Goal: Information Seeking & Learning: Learn about a topic

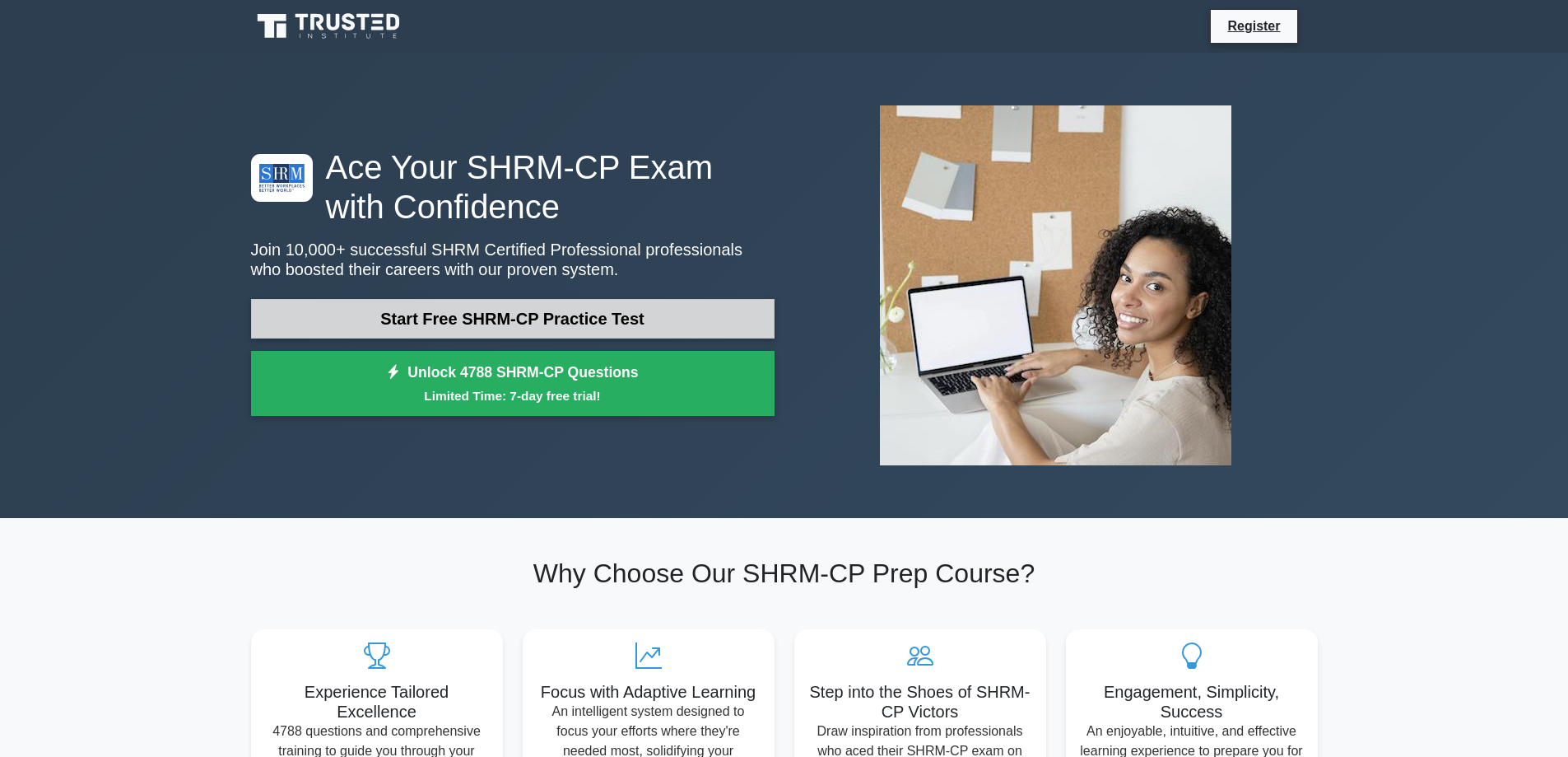
click at [620, 315] on link "Start Free SHRM-CP Practice Test" at bounding box center [513, 318] width 523 height 40
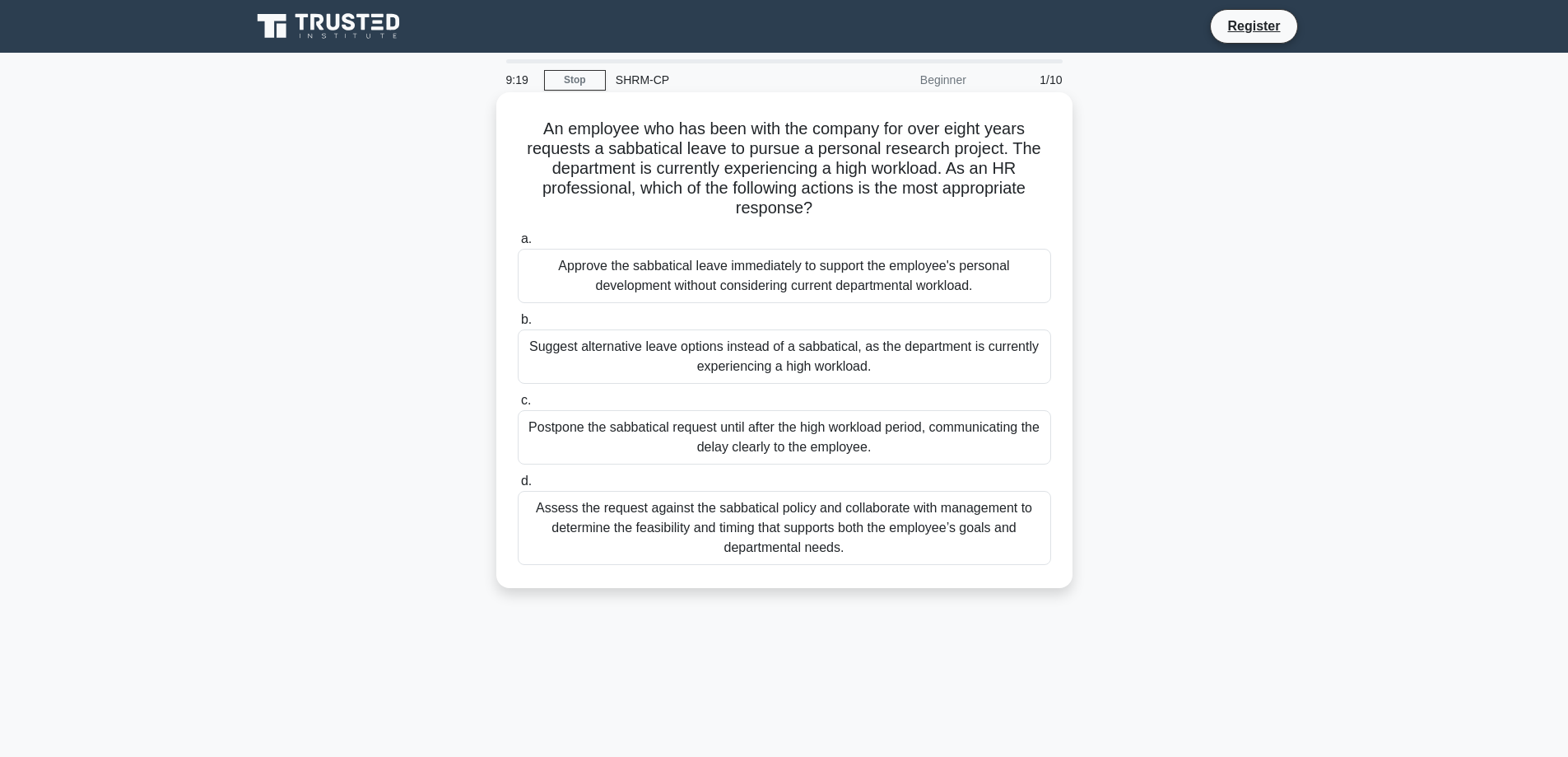
click at [779, 530] on div "Assess the request against the sabbatical policy and collaborate with managemen…" at bounding box center [784, 527] width 534 height 74
click at [517, 487] on input "d. Assess the request against the sabbatical policy and collaborate with manage…" at bounding box center [517, 481] width 0 height 11
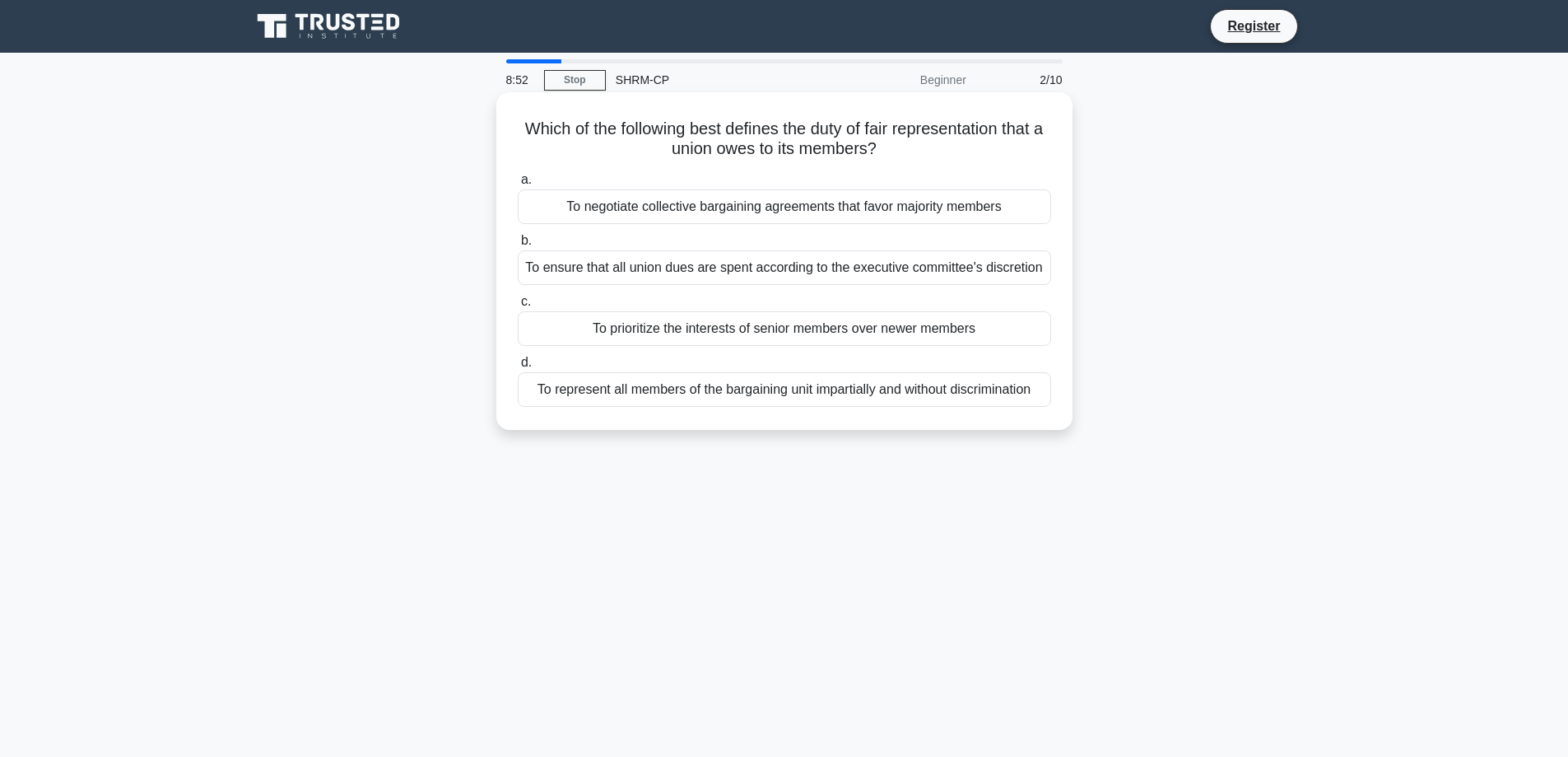
click at [603, 392] on div "To represent all members of the bargaining unit impartially and without discrim…" at bounding box center [784, 390] width 534 height 35
click at [517, 368] on input "d. To represent all members of the bargaining unit impartially and without disc…" at bounding box center [517, 362] width 0 height 11
click at [725, 399] on div "To shape the organization's image to attract and retain qualified employees." at bounding box center [784, 390] width 534 height 35
click at [517, 368] on input "d. To shape the organization's image to attract and retain qualified employees." at bounding box center [517, 362] width 0 height 11
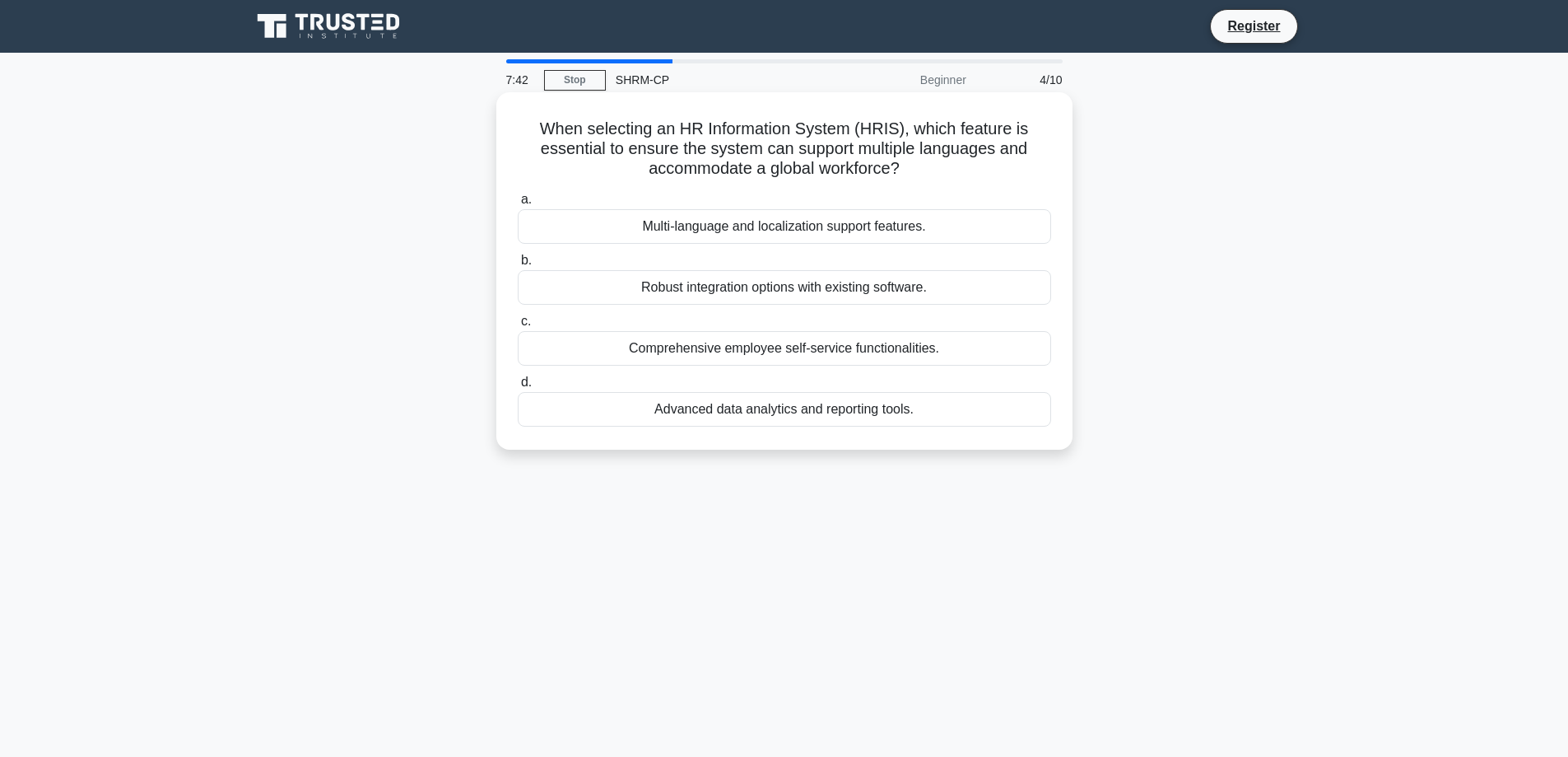
click at [747, 228] on div "Multi-language and localization support features." at bounding box center [784, 227] width 534 height 35
click at [517, 205] on input "a. Multi-language and localization support features." at bounding box center [517, 199] width 0 height 11
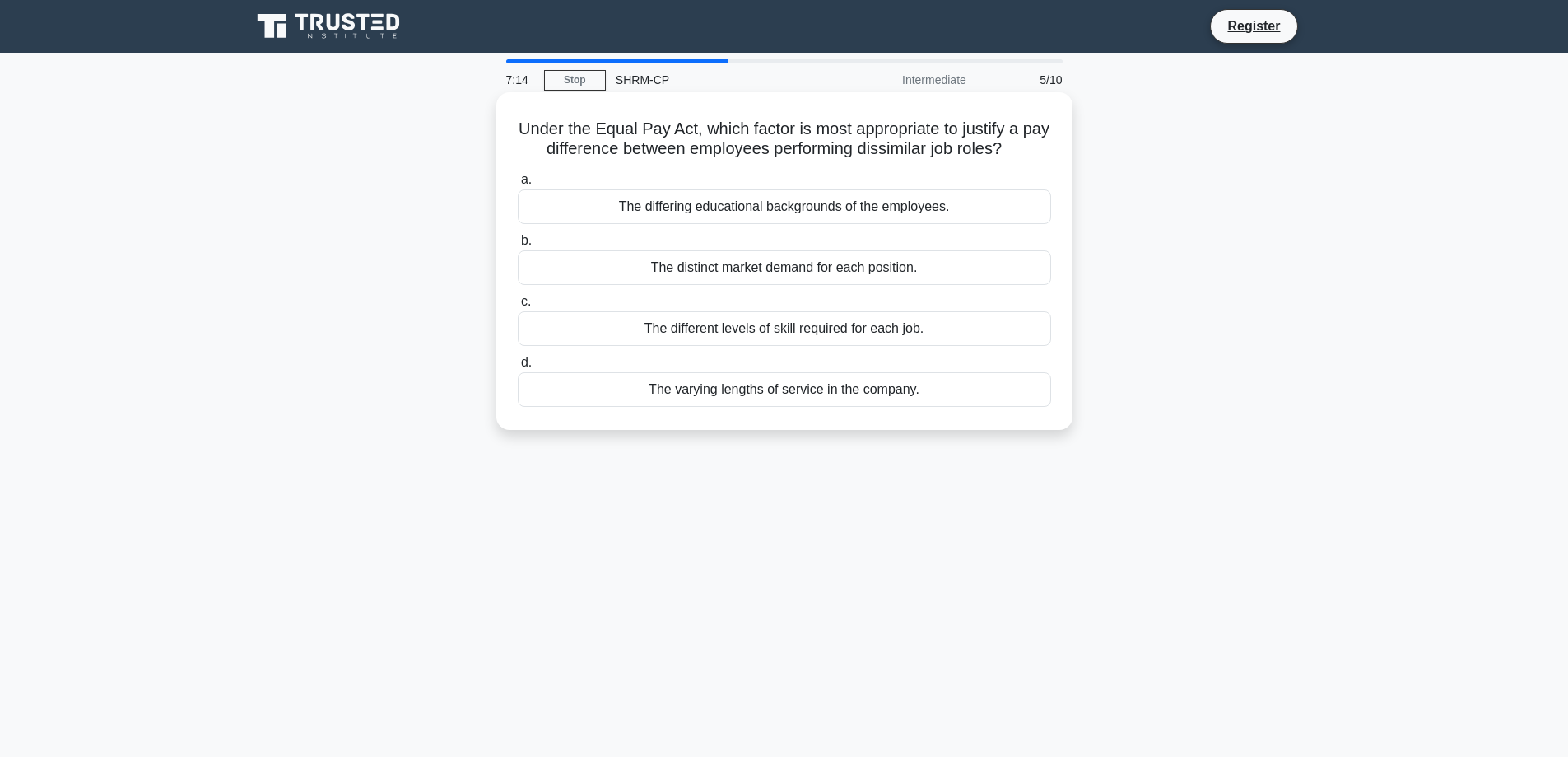
click at [775, 337] on div "The different levels of skill required for each job." at bounding box center [784, 329] width 534 height 35
click at [517, 307] on input "c. The different levels of skill required for each job." at bounding box center [517, 302] width 0 height 11
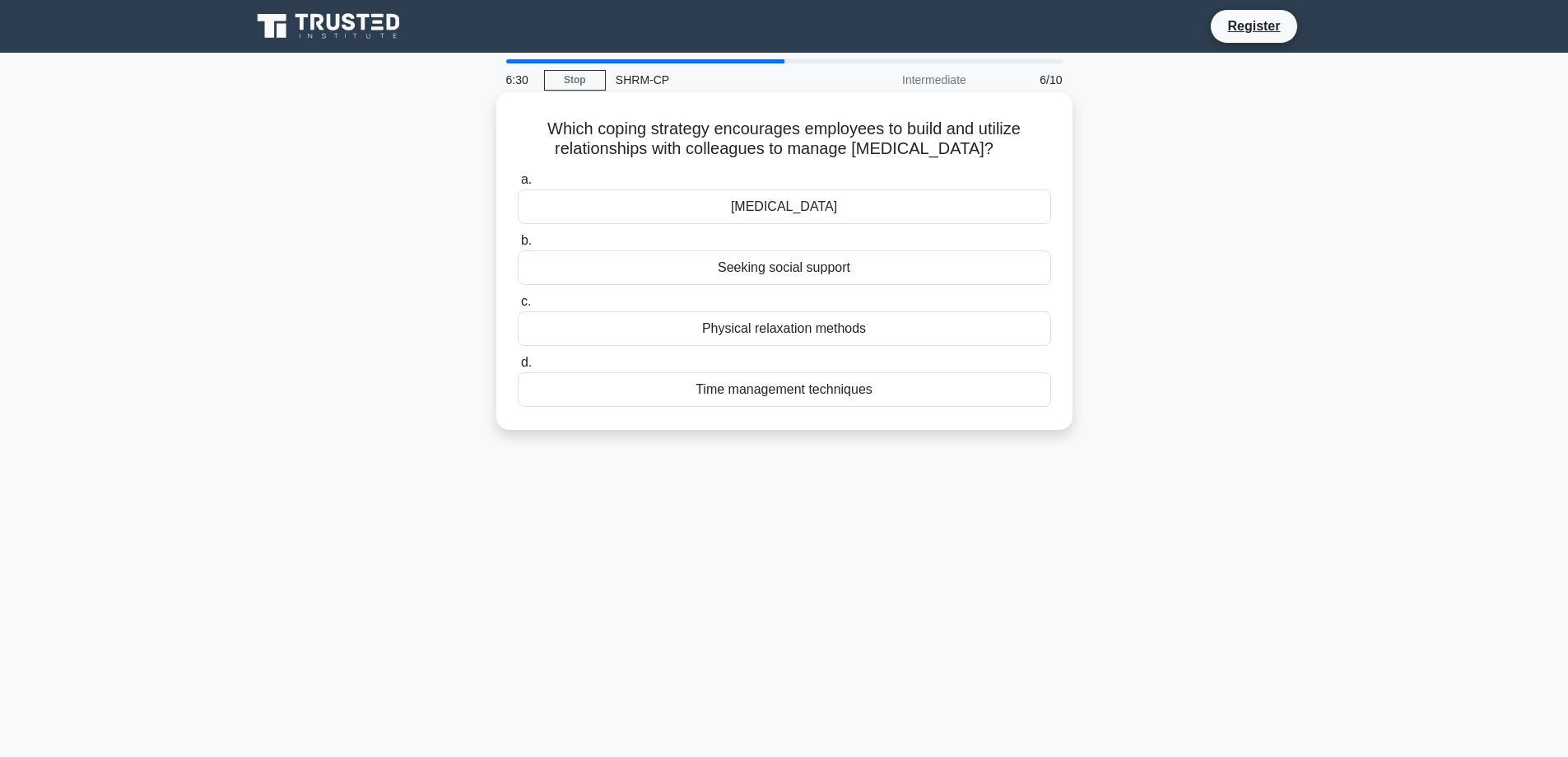
click at [798, 204] on div "Cognitive restructuring" at bounding box center [784, 207] width 534 height 35
click at [517, 185] on input "a. Cognitive restructuring" at bounding box center [517, 179] width 0 height 11
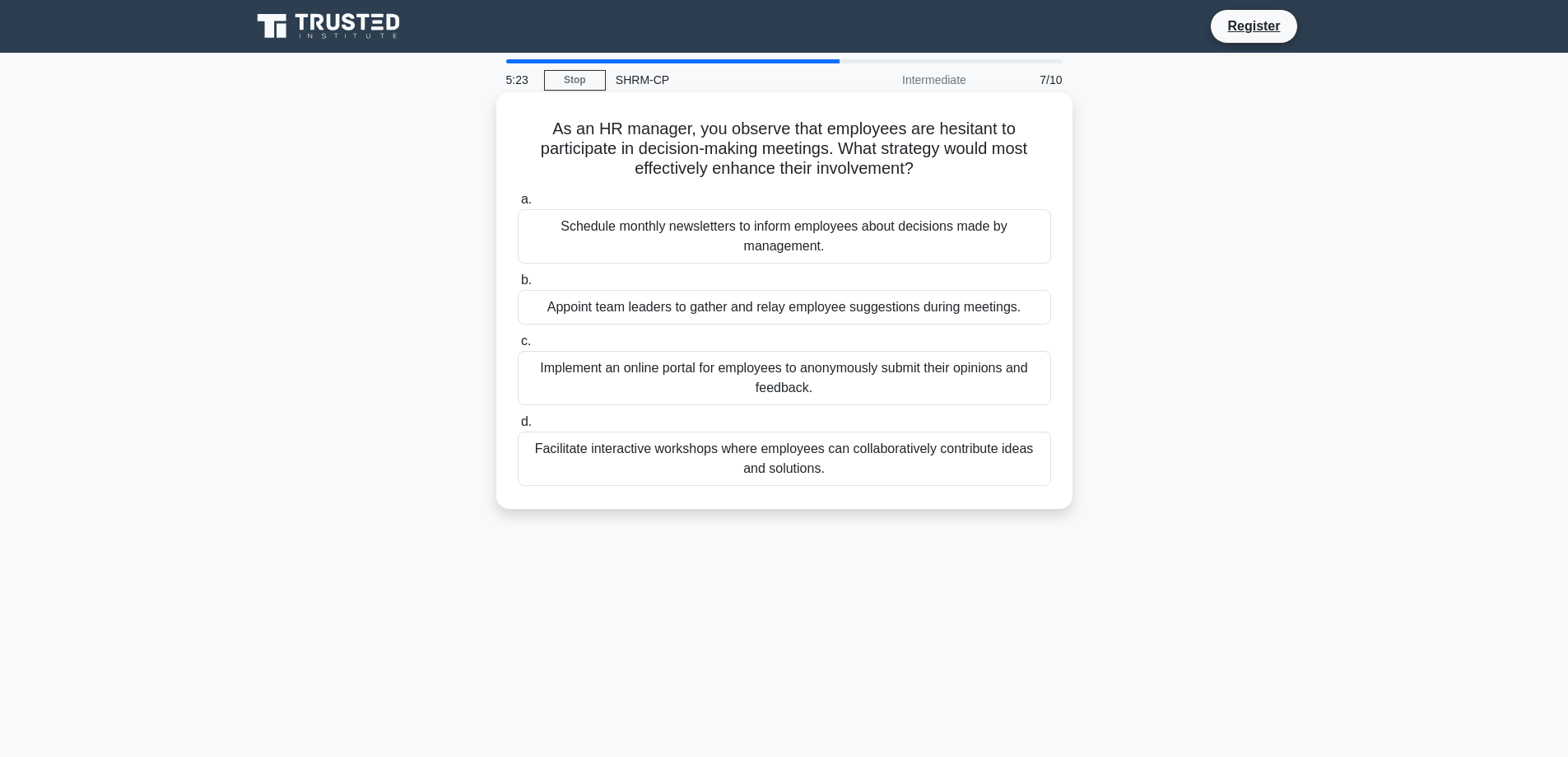
click at [759, 450] on div "Facilitate interactive workshops where employees can collaboratively contribute…" at bounding box center [784, 459] width 534 height 54
click at [517, 427] on input "d. Facilitate interactive workshops where employees can collaboratively contrib…" at bounding box center [517, 421] width 0 height 11
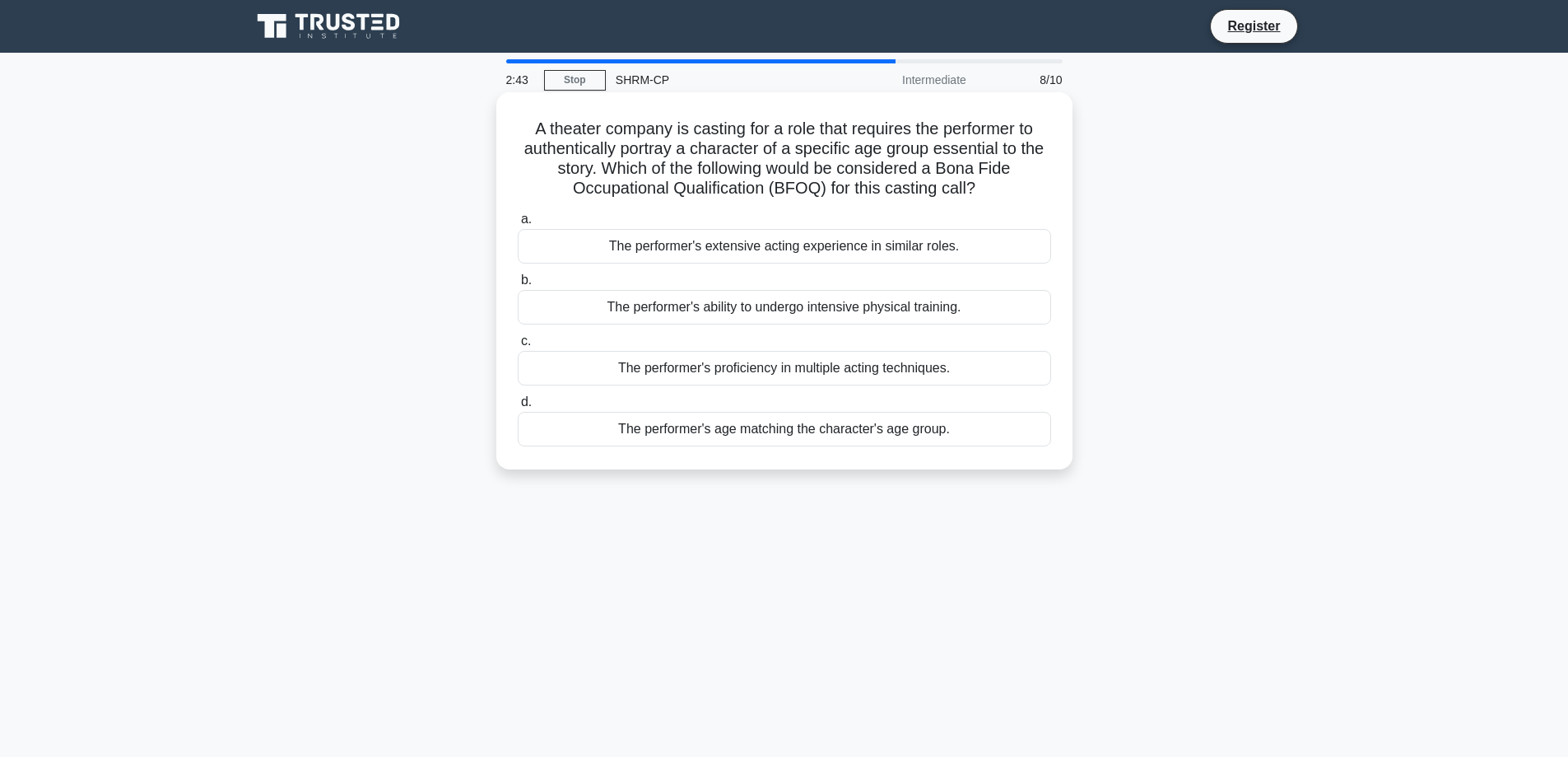
click at [770, 432] on div "The performer's age matching the character's age group." at bounding box center [784, 429] width 534 height 35
click at [517, 408] on input "d. The performer's age matching the character's age group." at bounding box center [517, 402] width 0 height 11
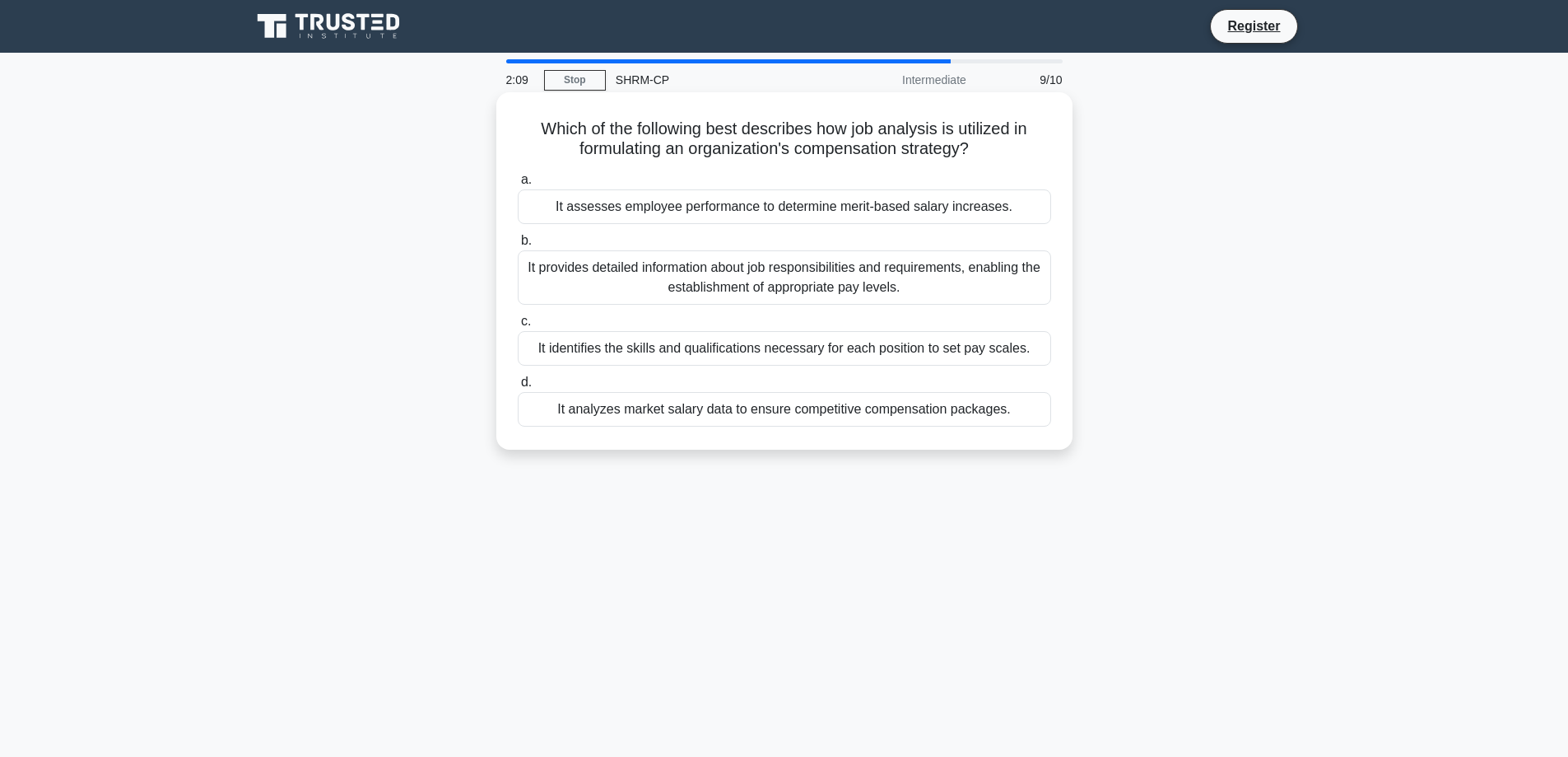
click at [783, 281] on div "It provides detailed information about job responsibilities and requirements, e…" at bounding box center [784, 277] width 534 height 54
click at [517, 246] on input "b. It provides detailed information about job responsibilities and requirements…" at bounding box center [517, 240] width 0 height 11
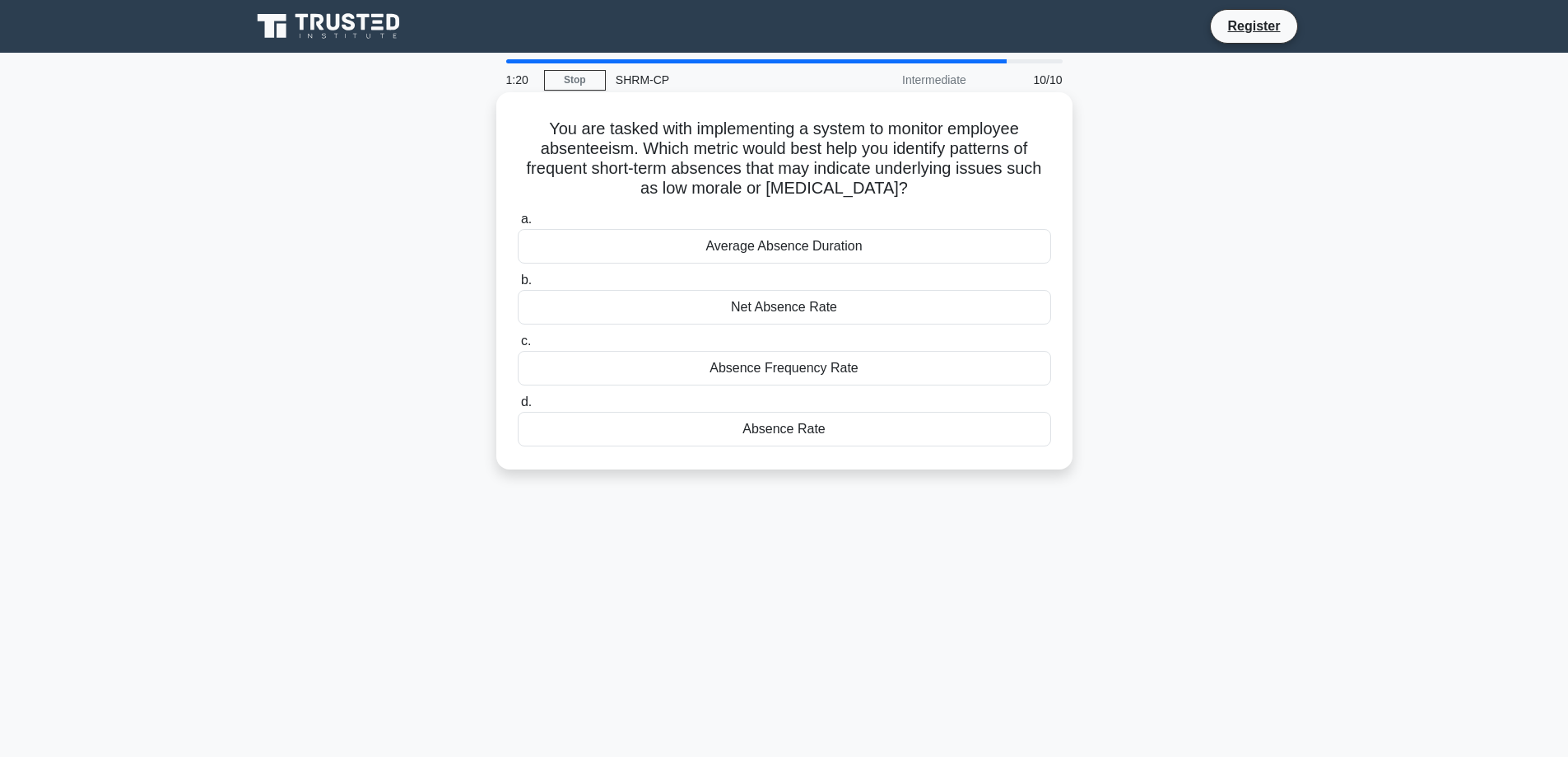
click at [799, 368] on div "Absence Frequency Rate" at bounding box center [784, 369] width 534 height 35
click at [517, 346] on input "c. Absence Frequency Rate" at bounding box center [517, 341] width 0 height 11
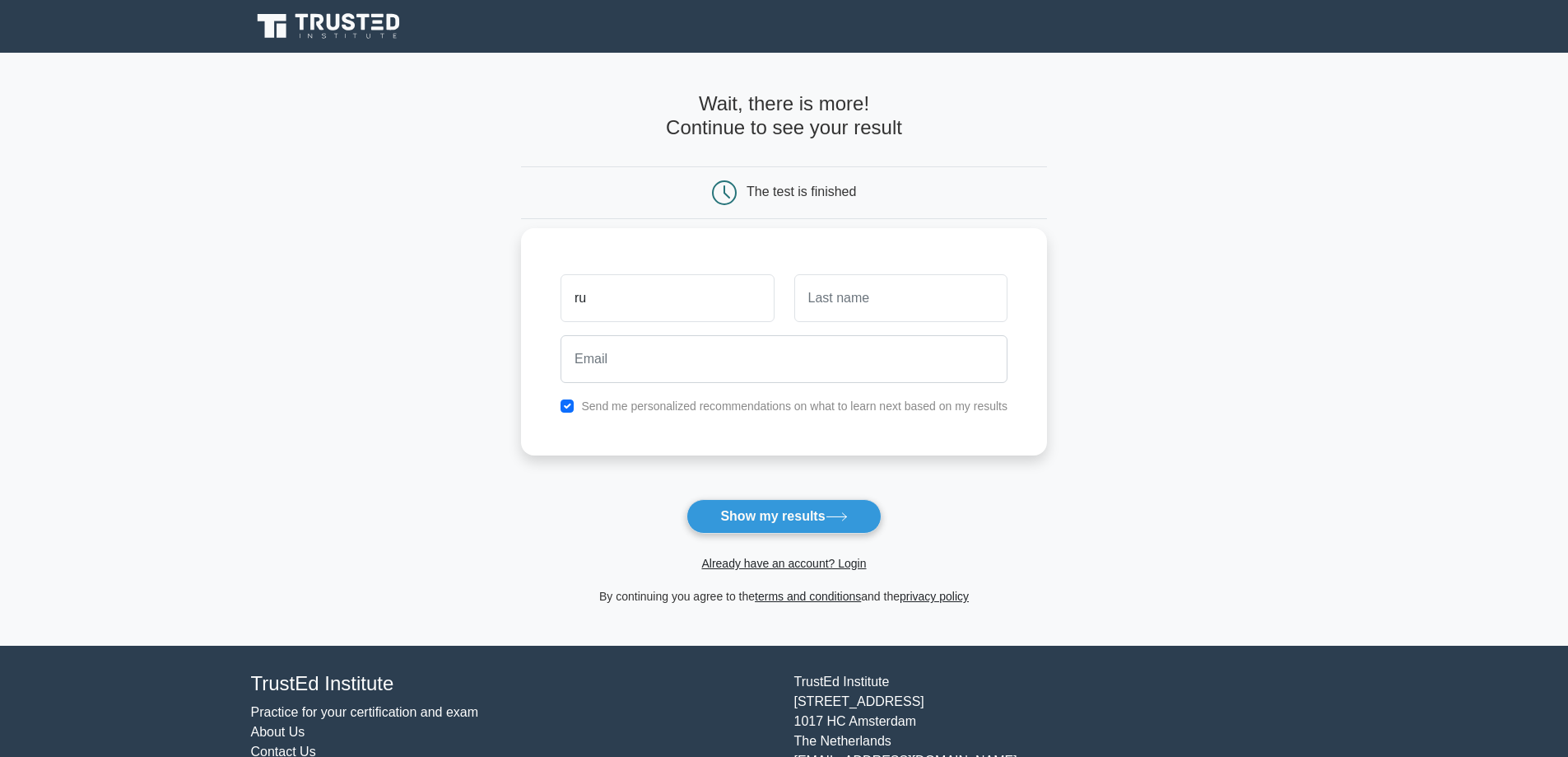
type input "r"
type input "[PERSON_NAME]"
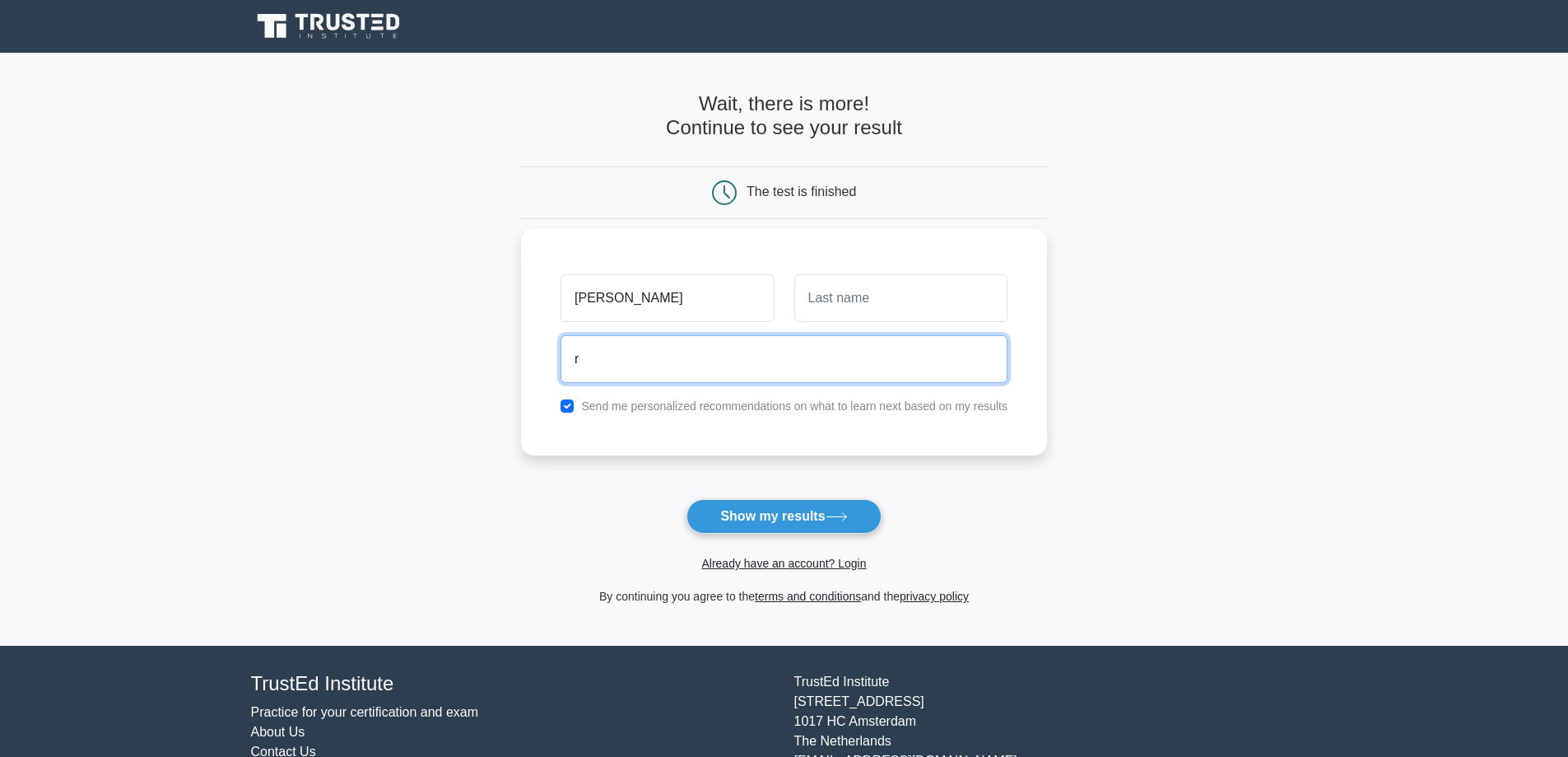
type input "ruth_marville@yahoo.com"
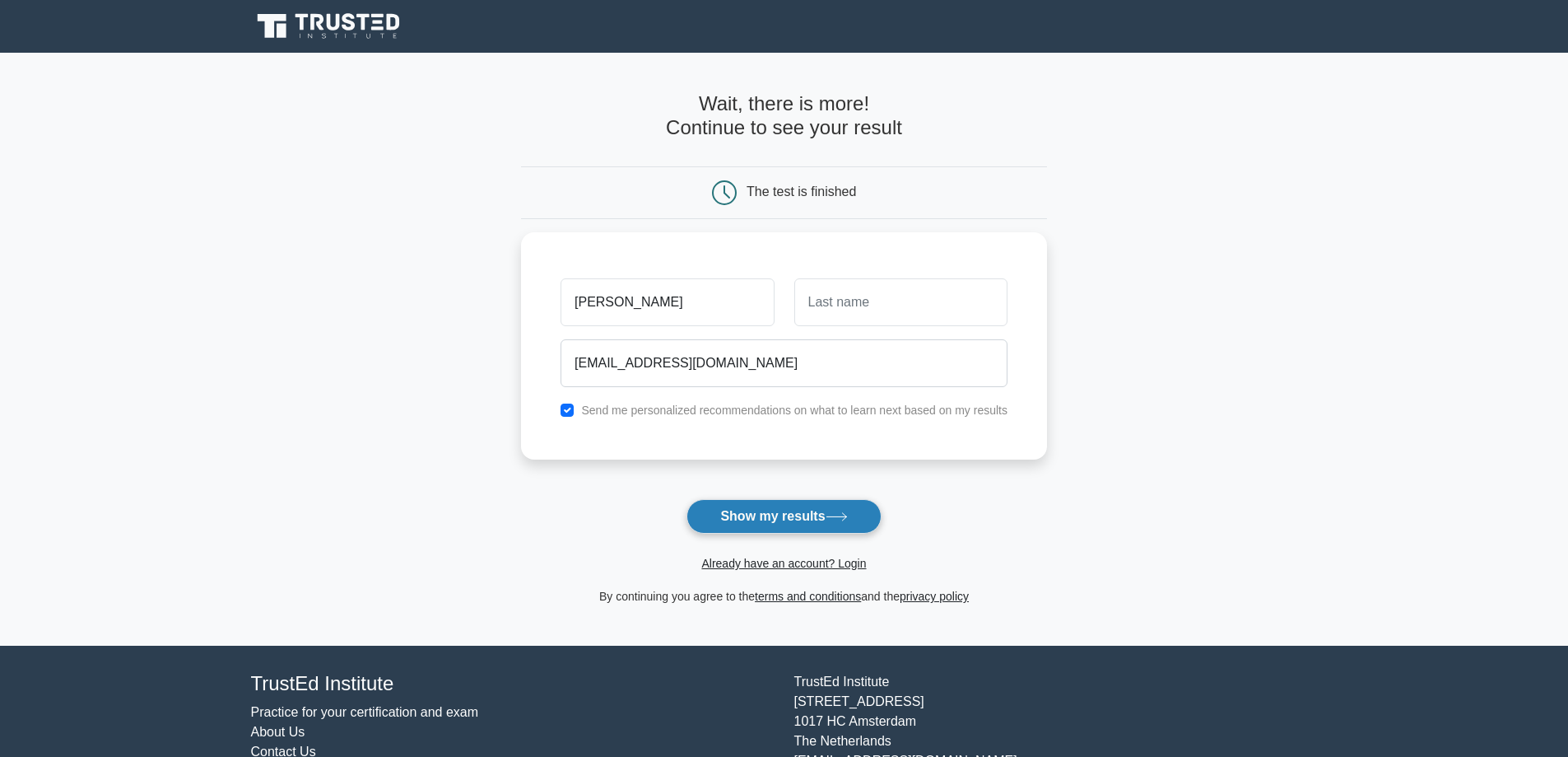
click at [823, 513] on button "Show my results" at bounding box center [784, 517] width 195 height 35
type input "Mc Taire"
click at [787, 512] on button "Show my results" at bounding box center [784, 517] width 195 height 35
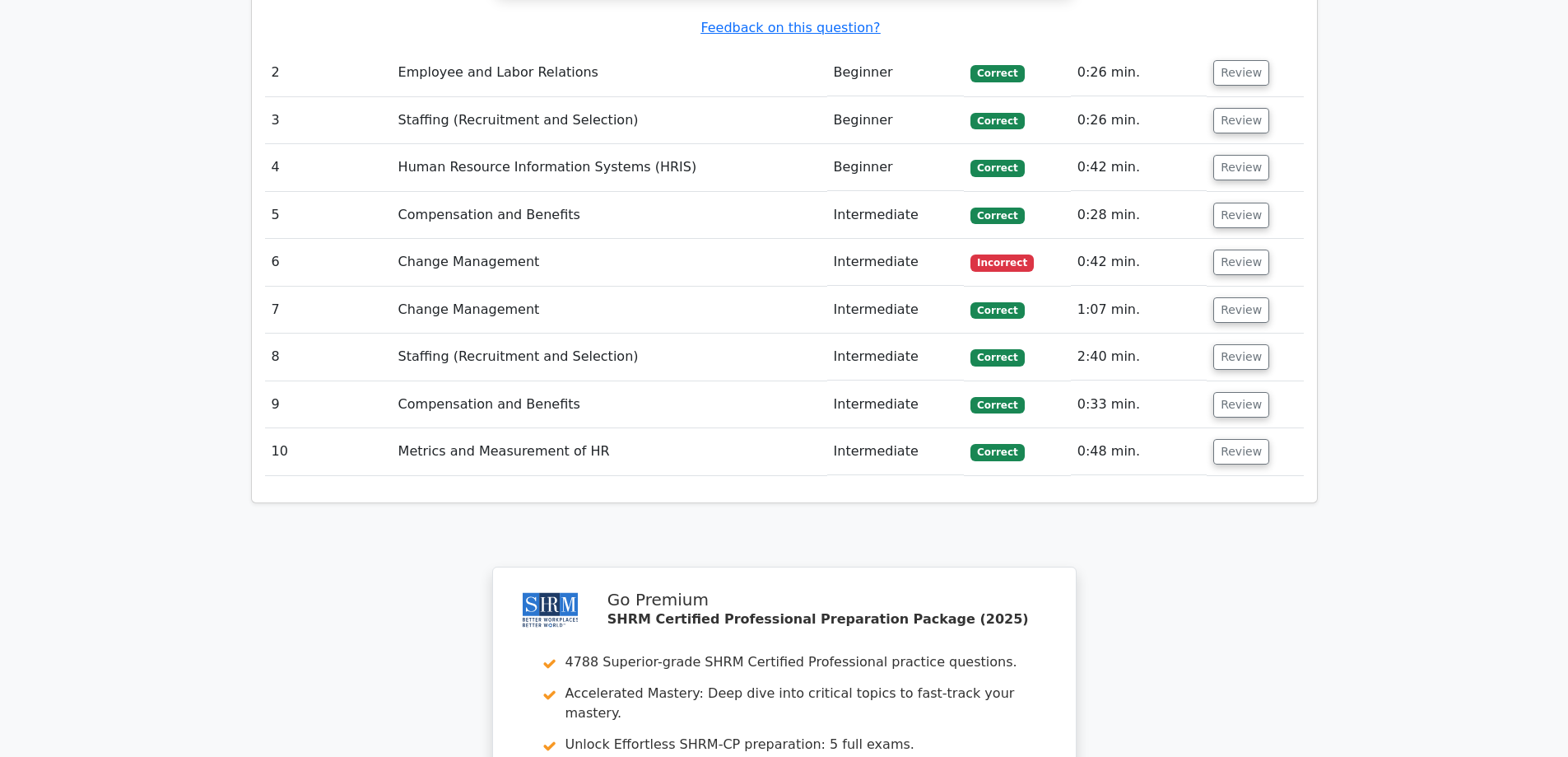
scroll to position [2142, 0]
click at [473, 237] on td "Change Management" at bounding box center [610, 261] width 436 height 47
click at [1241, 248] on button "Review" at bounding box center [1242, 261] width 56 height 25
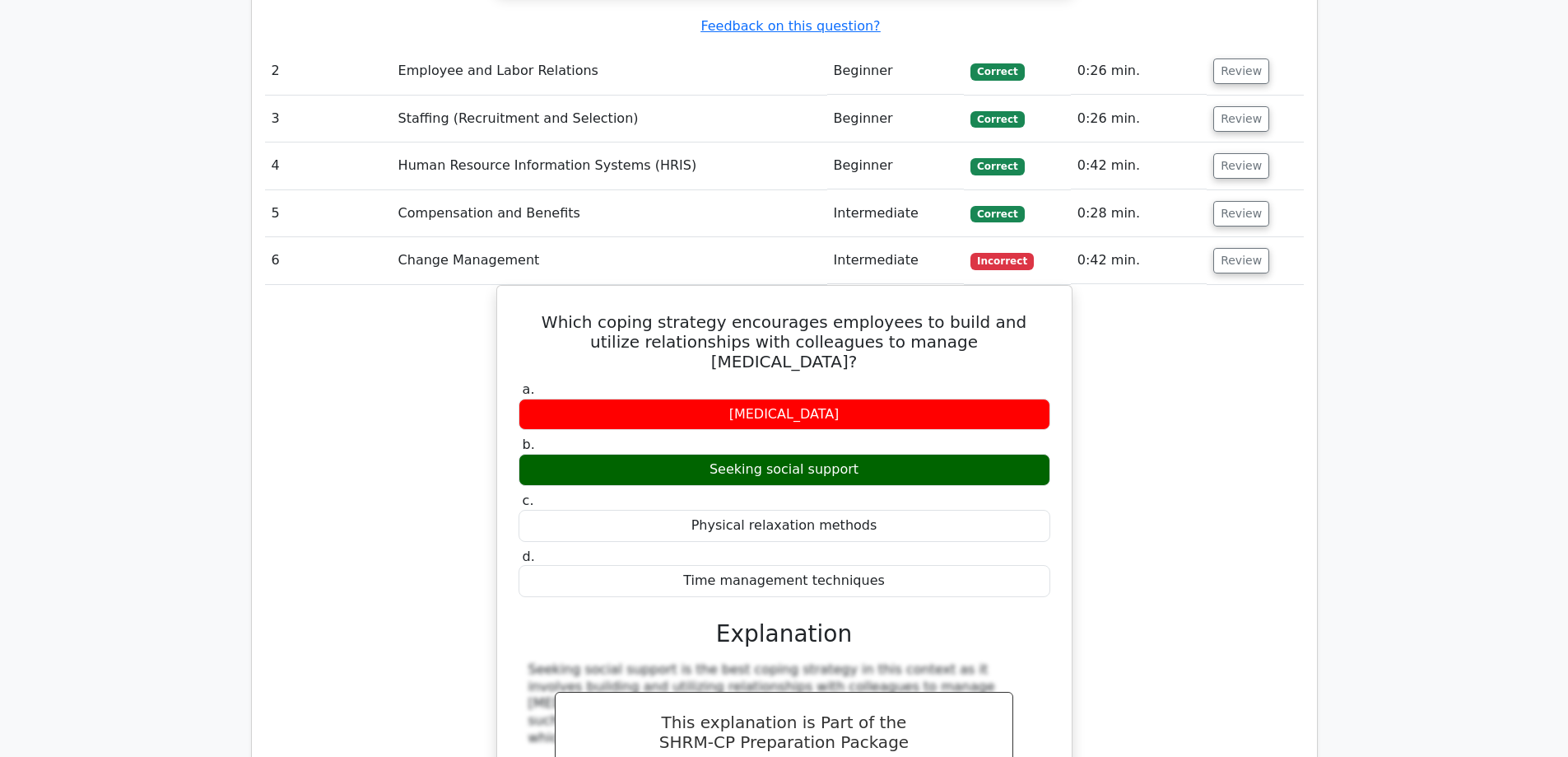
click at [1159, 288] on div "Which coping strategy encourages employees to build and utilize relationships w…" at bounding box center [785, 608] width 1039 height 647
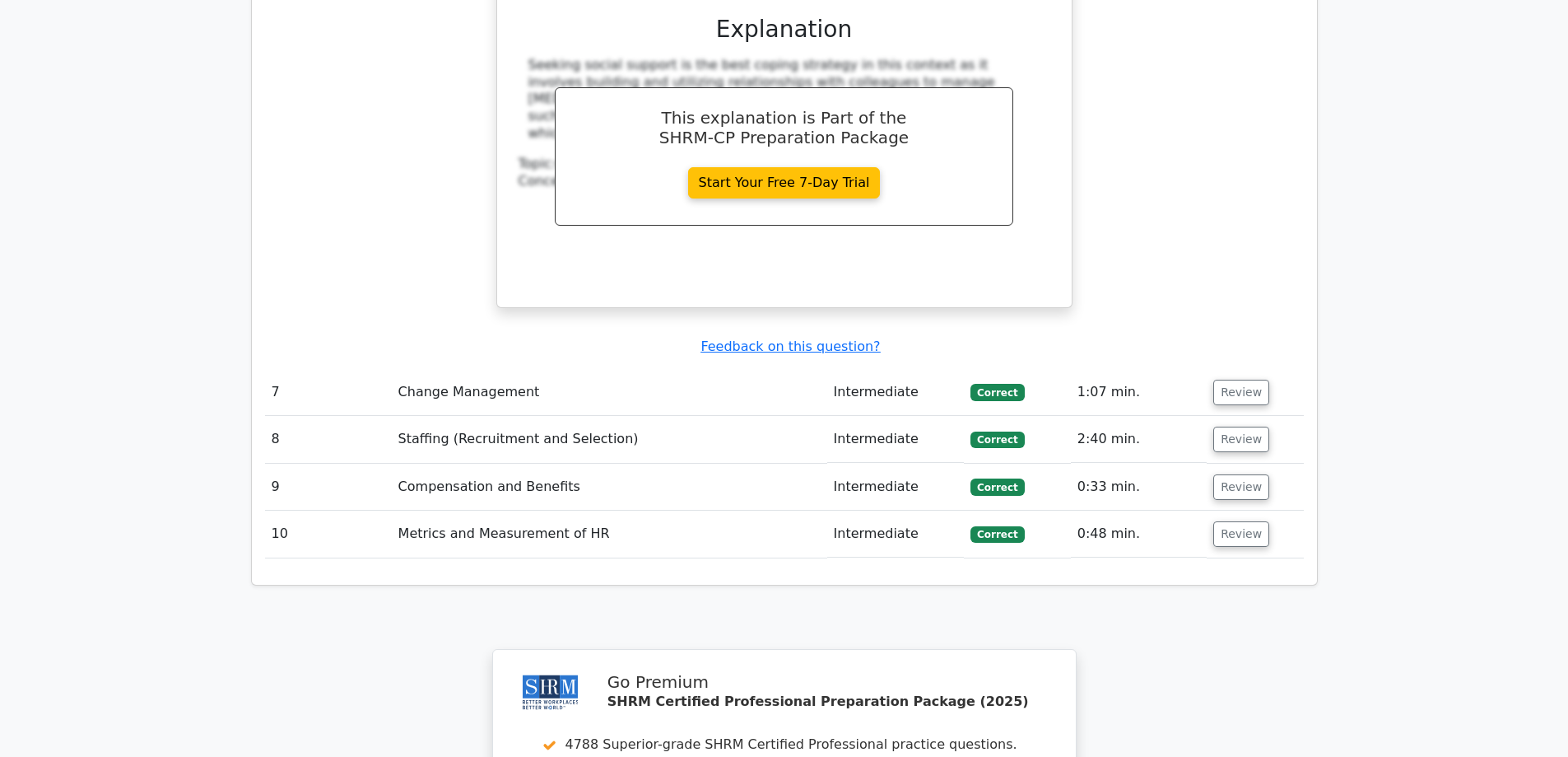
scroll to position [2492, 0]
